Goal: Information Seeking & Learning: Check status

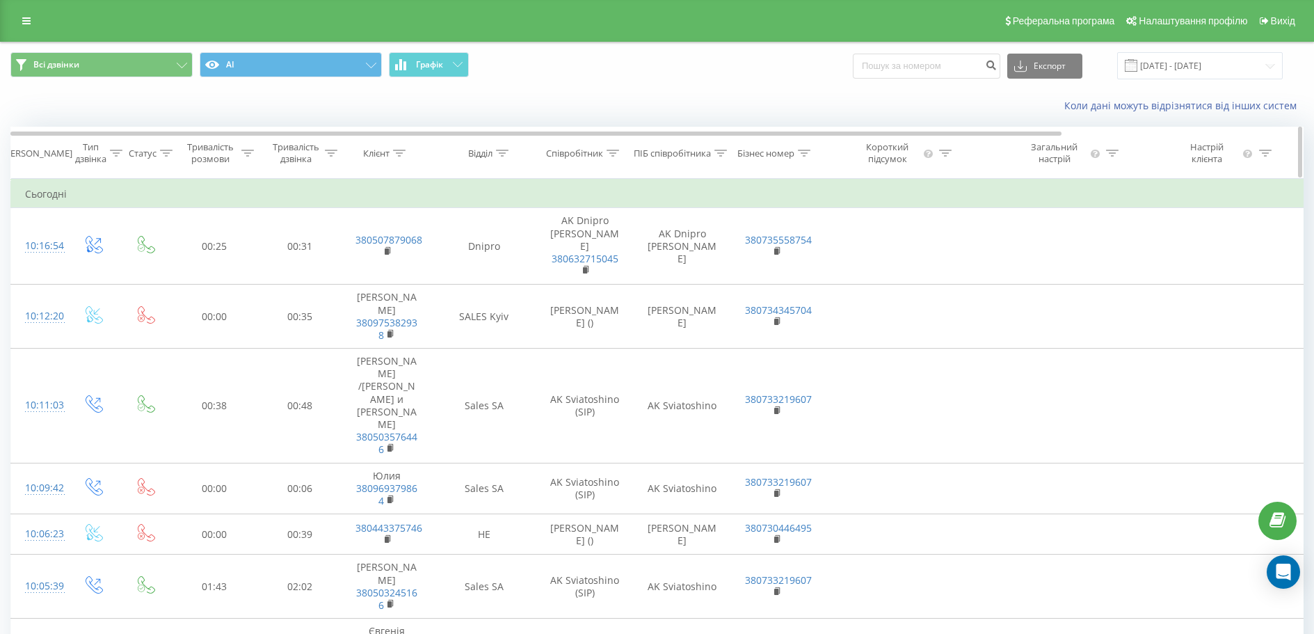
click at [396, 152] on icon at bounding box center [399, 153] width 13 height 7
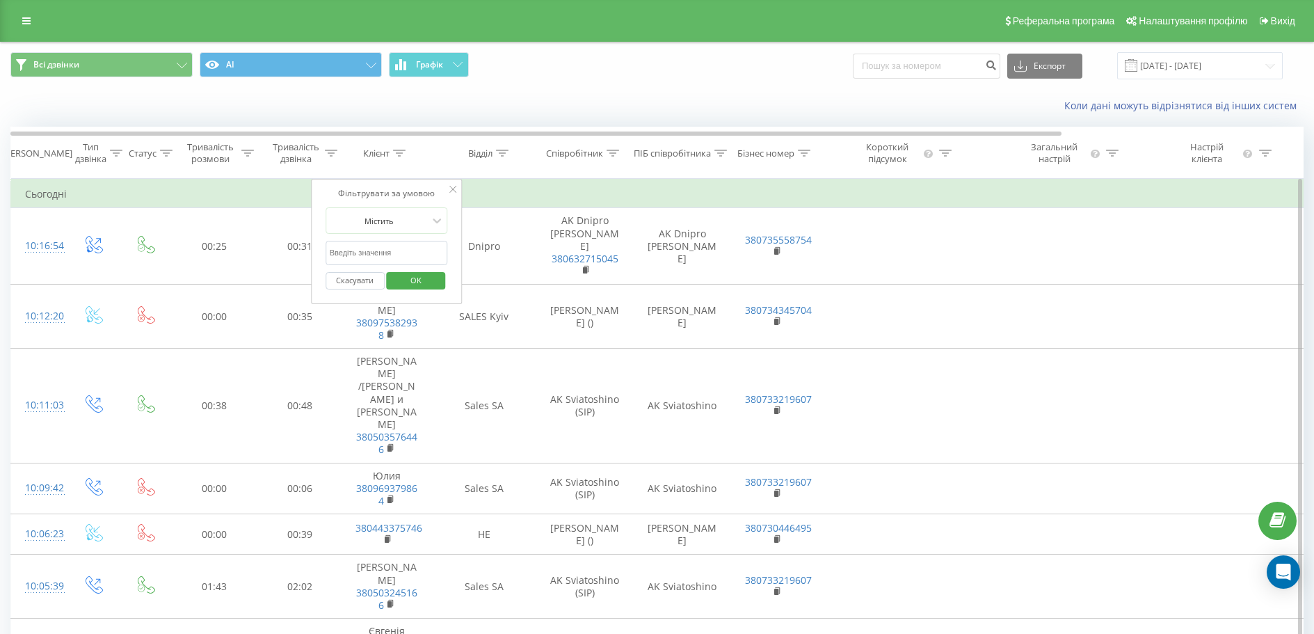
click at [385, 248] on input "text" at bounding box center [387, 253] width 122 height 24
paste input "380979122593"
type input "380979122593"
click at [406, 279] on span "OK" at bounding box center [415, 280] width 39 height 22
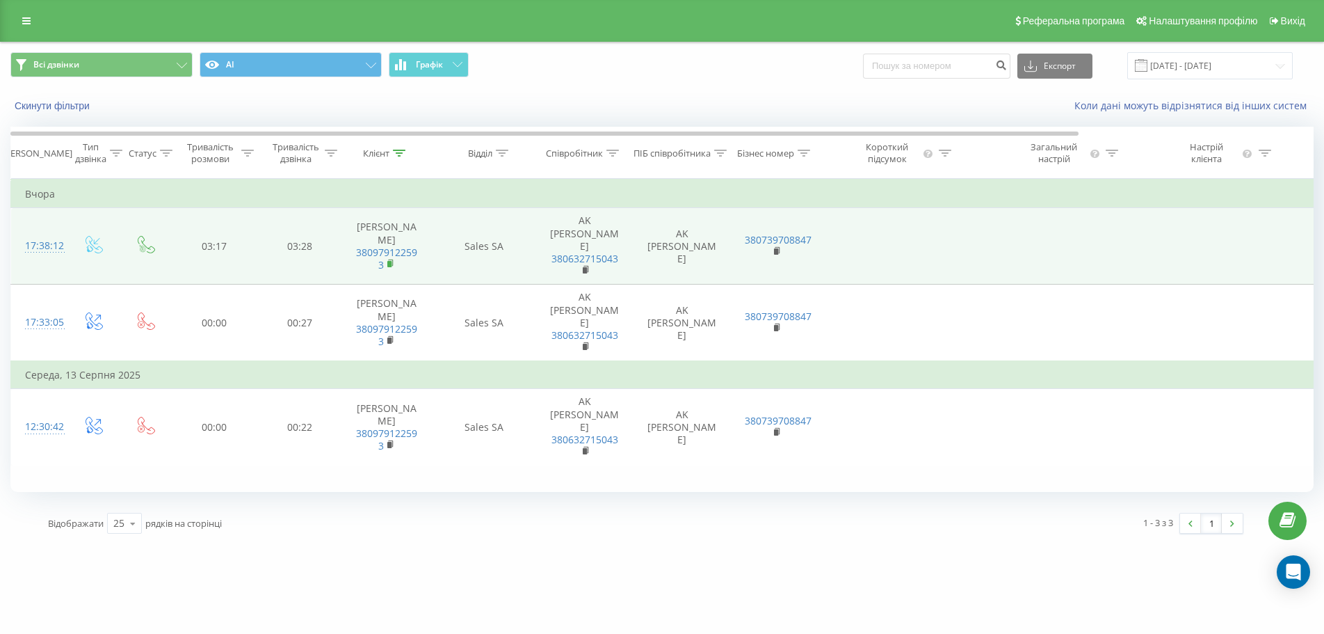
click at [390, 261] on rect at bounding box center [389, 264] width 4 height 6
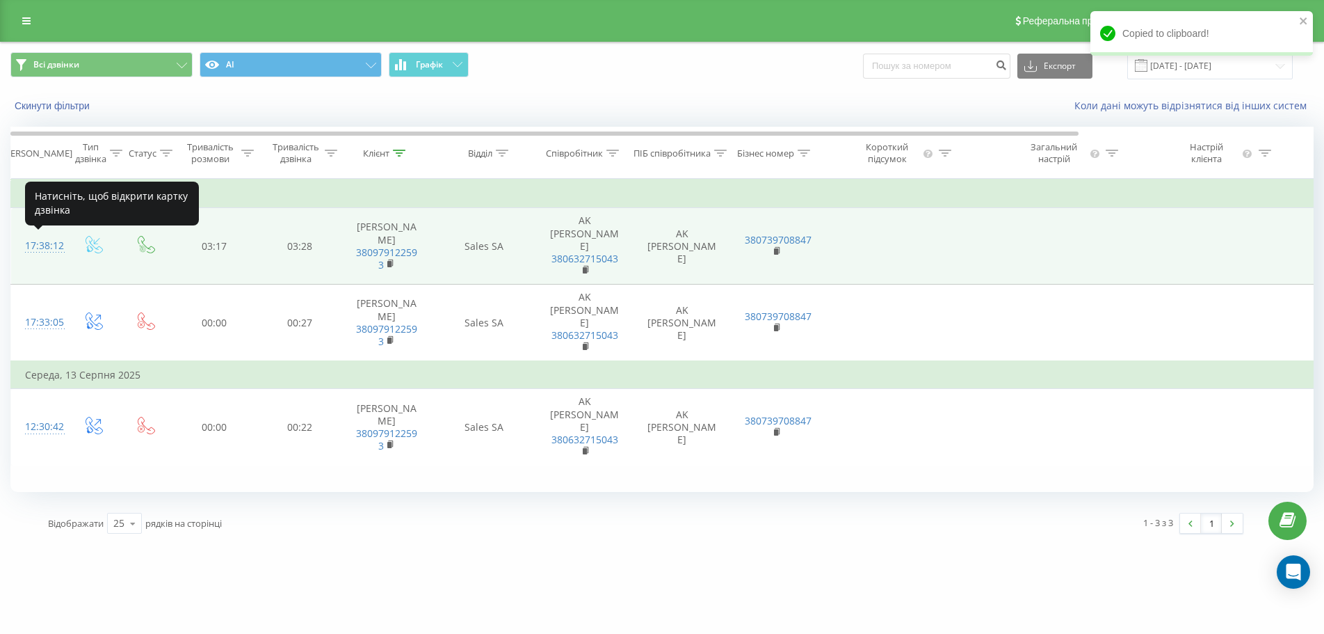
click at [42, 246] on div "17:38:12" at bounding box center [39, 245] width 28 height 27
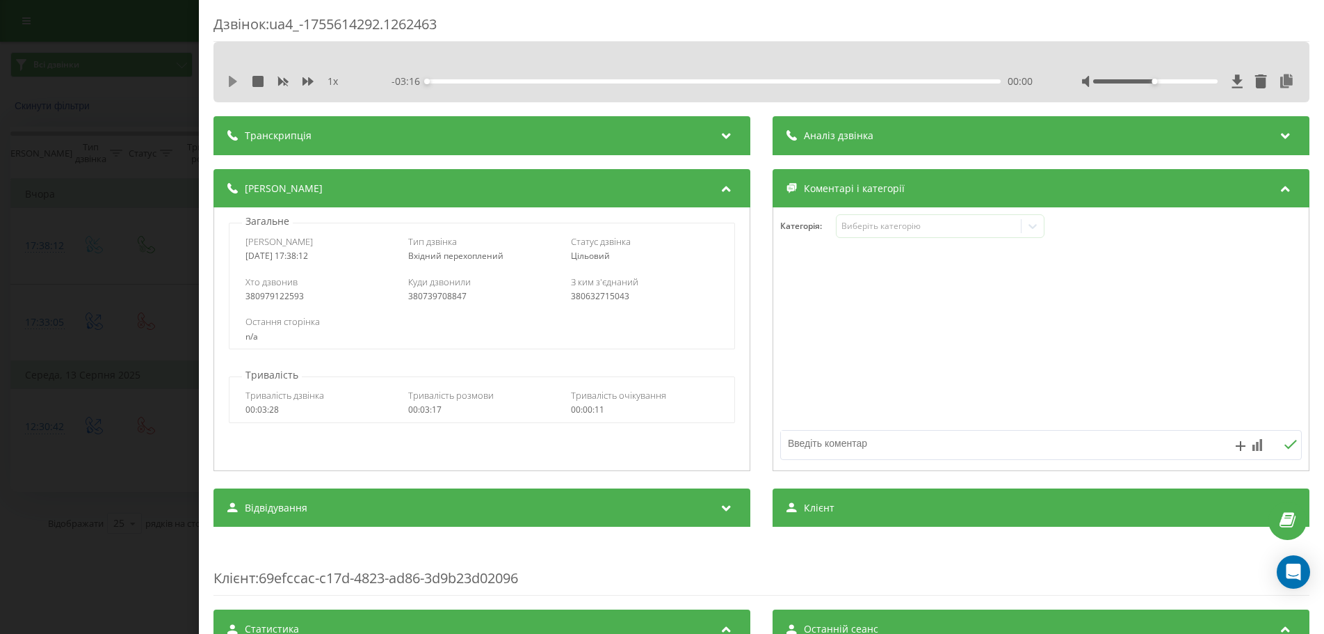
click at [229, 81] on icon at bounding box center [232, 81] width 11 height 11
click at [231, 81] on icon at bounding box center [229, 81] width 3 height 11
click at [140, 160] on div "Дзвінок : ua4_-1755614292.1262463 1 x - 03:10 00:05 00:05 Транскрипція Для AI-а…" at bounding box center [662, 317] width 1324 height 634
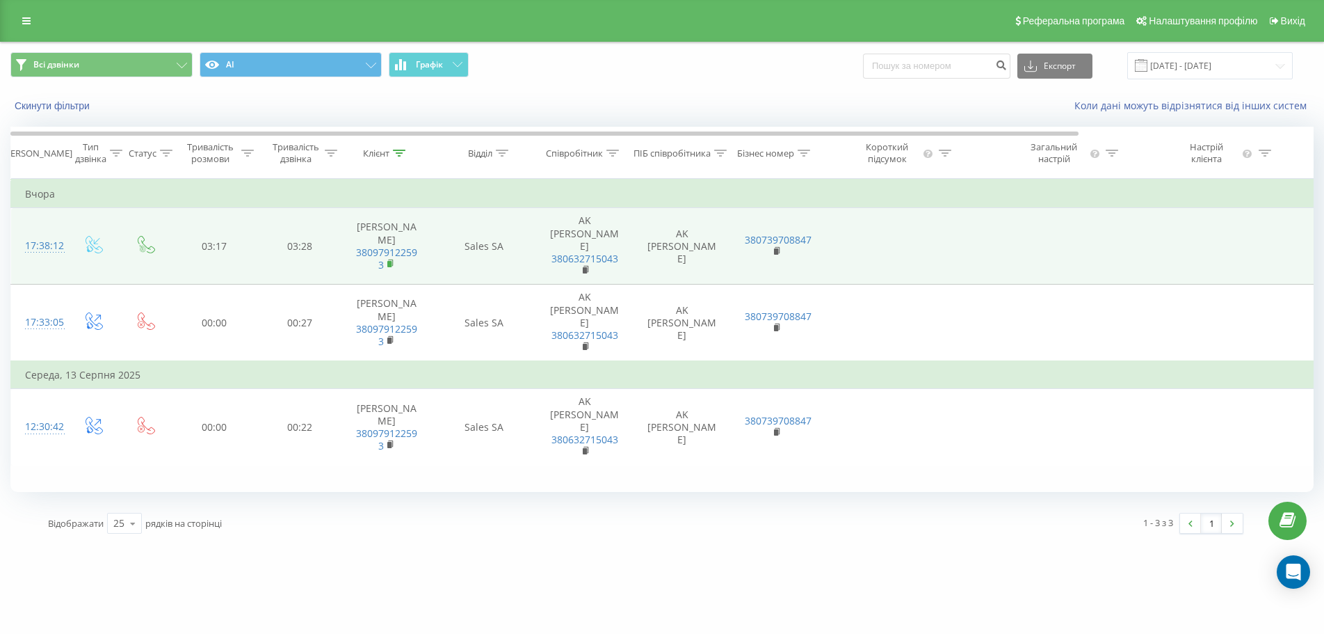
click at [392, 259] on icon at bounding box center [391, 264] width 8 height 10
click at [389, 261] on rect at bounding box center [389, 264] width 4 height 6
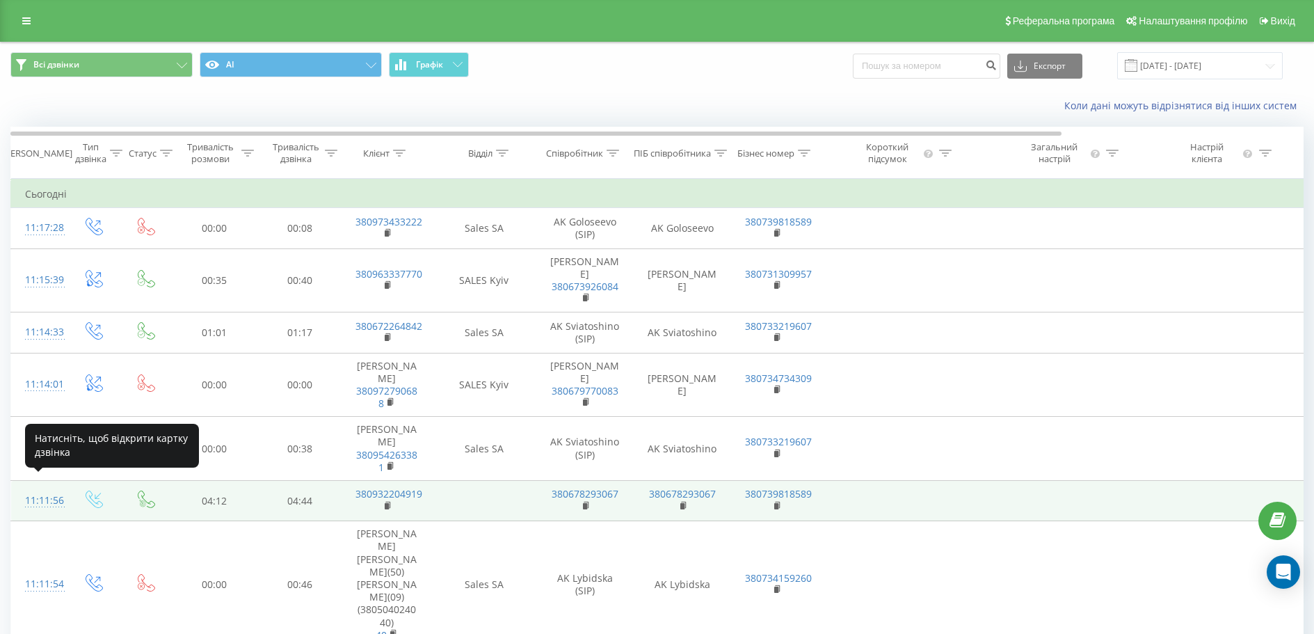
click at [35, 488] on div "11:11:56" at bounding box center [39, 500] width 28 height 27
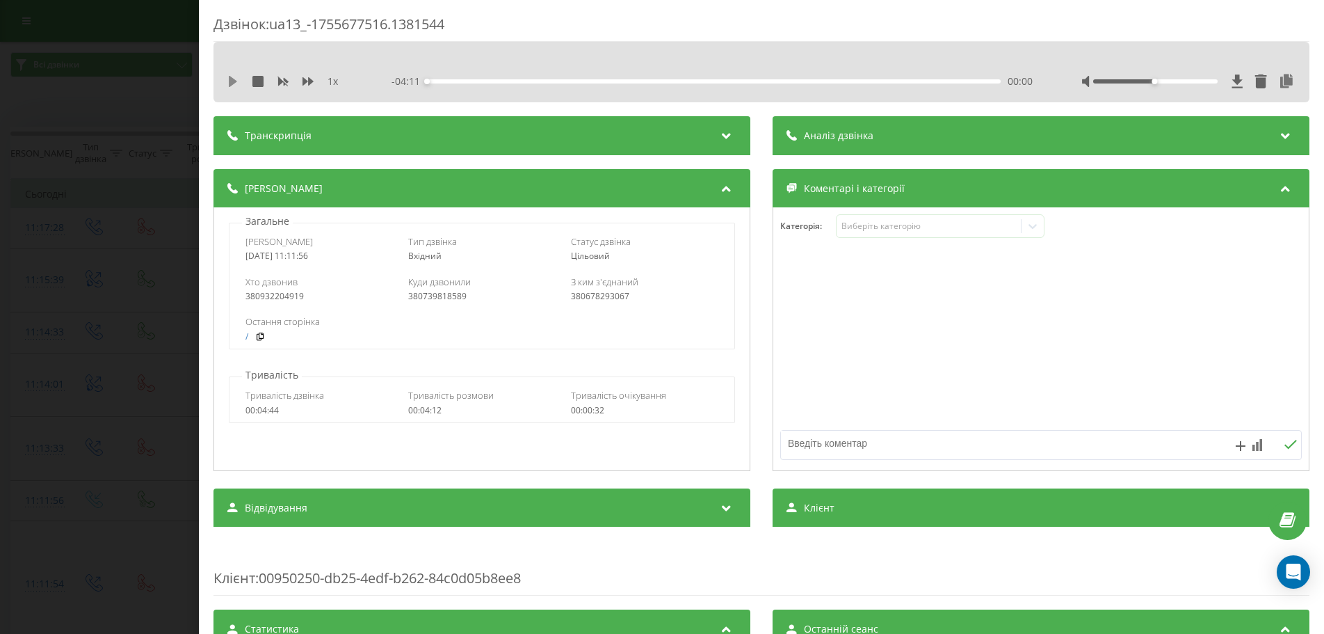
click at [234, 81] on icon at bounding box center [233, 81] width 8 height 11
click at [460, 83] on div "00:02" at bounding box center [713, 81] width 574 height 4
click at [435, 80] on div "00:17" at bounding box center [713, 81] width 574 height 4
click at [229, 79] on icon at bounding box center [229, 81] width 3 height 11
